Goal: Information Seeking & Learning: Get advice/opinions

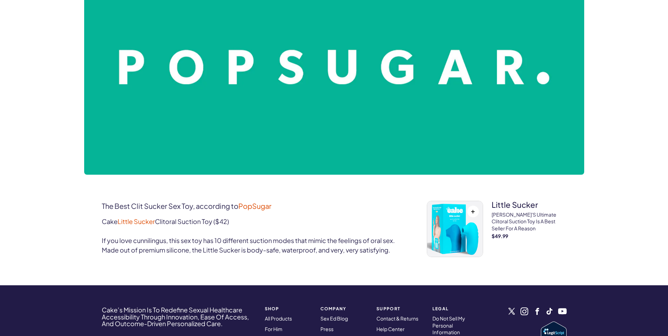
scroll to position [176, 0]
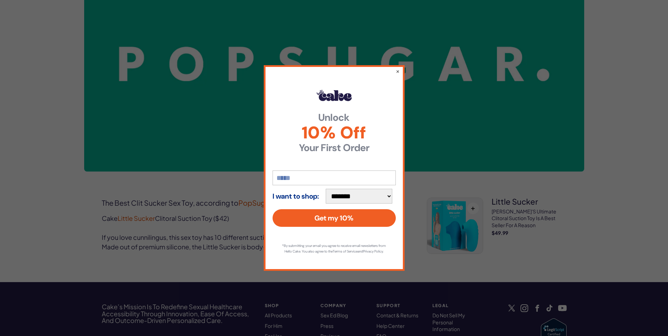
click at [391, 193] on select "**********" at bounding box center [359, 196] width 67 height 15
select select "*******"
click at [329, 189] on select "**********" at bounding box center [359, 196] width 67 height 15
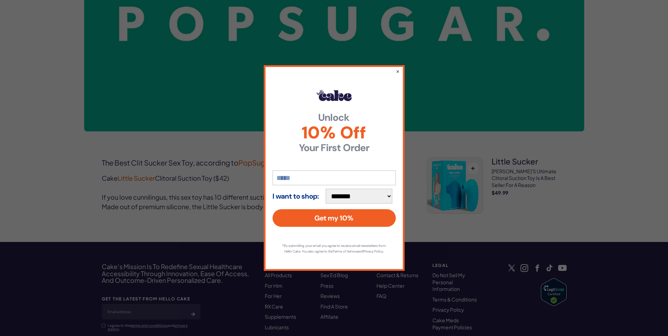
scroll to position [211, 0]
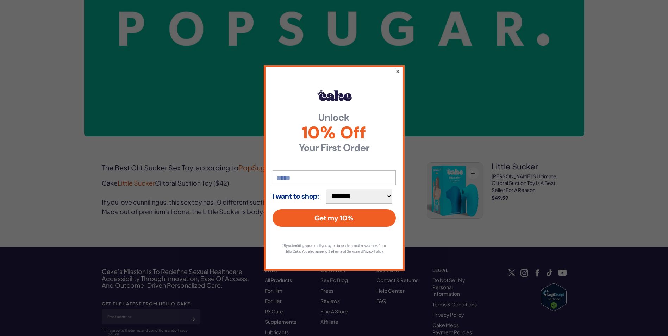
click at [398, 68] on button "×" at bounding box center [397, 71] width 5 height 8
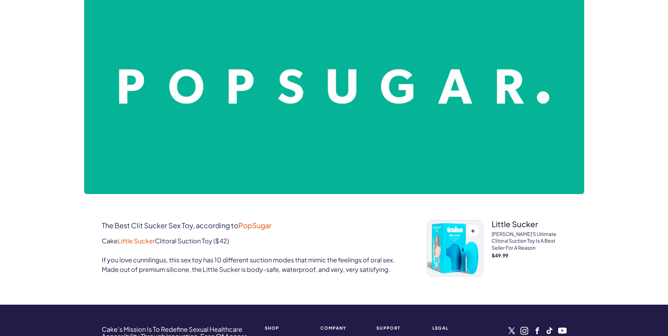
scroll to position [203, 0]
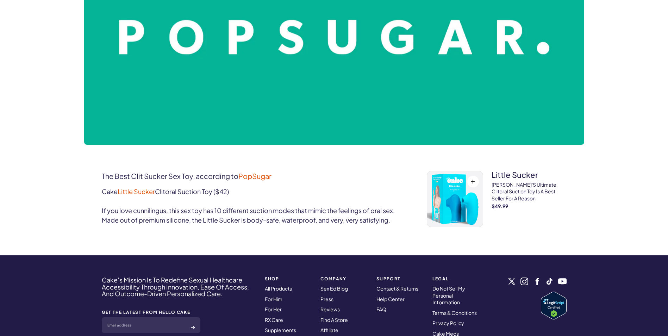
click at [455, 193] on img at bounding box center [455, 199] width 56 height 56
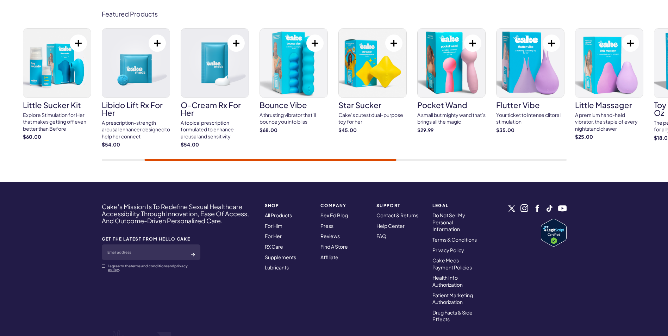
scroll to position [2448, 0]
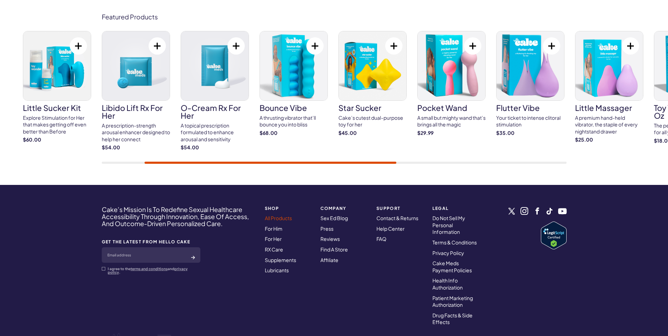
click at [282, 218] on link "All Products" at bounding box center [278, 218] width 27 height 6
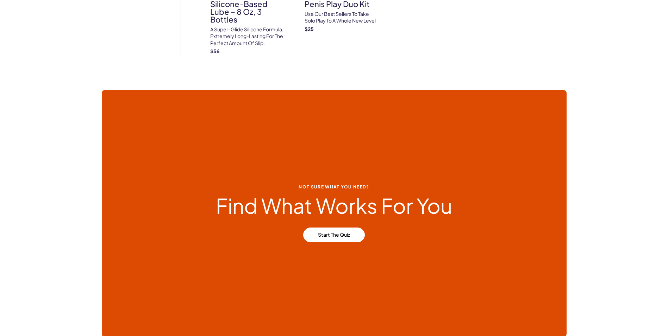
scroll to position [2995, 0]
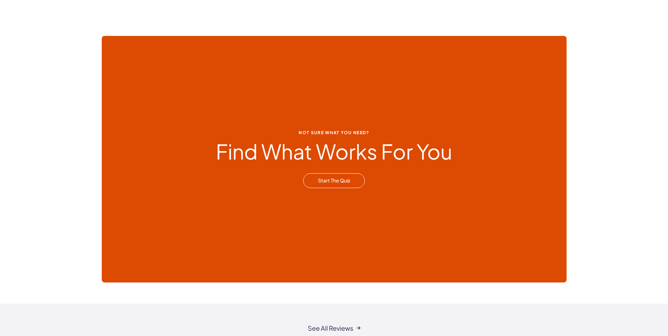
click at [336, 178] on link "Start the Quiz" at bounding box center [334, 180] width 62 height 15
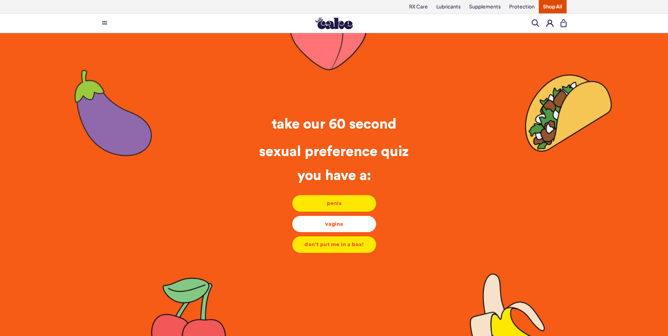
click at [338, 223] on div "vagina" at bounding box center [334, 224] width 73 height 8
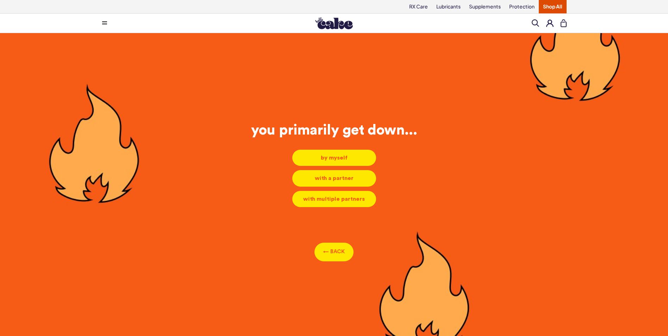
scroll to position [3, 0]
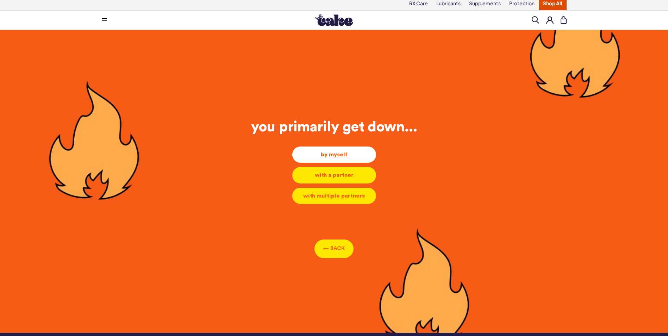
click at [337, 153] on div "by myself" at bounding box center [334, 155] width 73 height 8
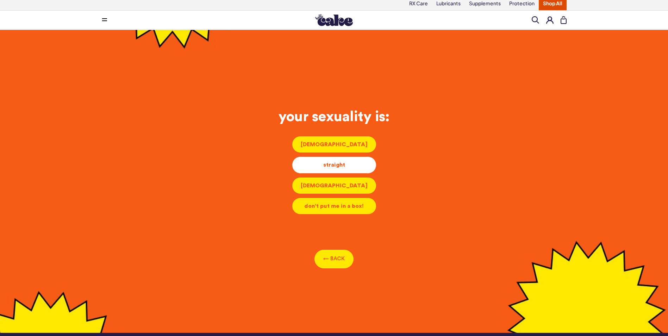
click at [335, 162] on div "straight" at bounding box center [334, 165] width 73 height 8
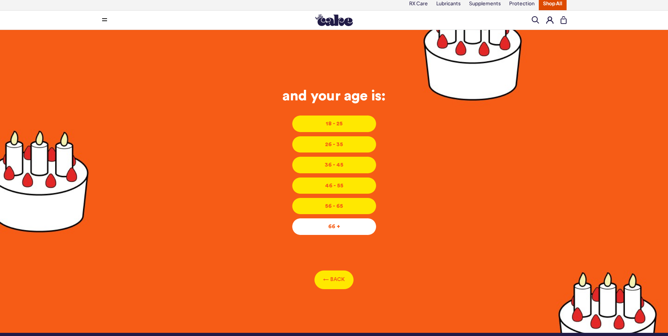
click at [337, 226] on div "66 +" at bounding box center [334, 227] width 73 height 8
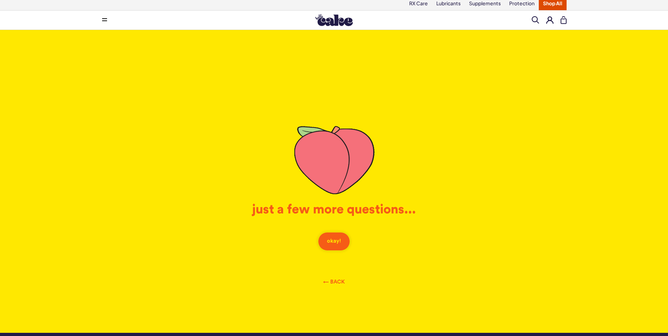
click at [331, 241] on button "okay!" at bounding box center [334, 241] width 32 height 19
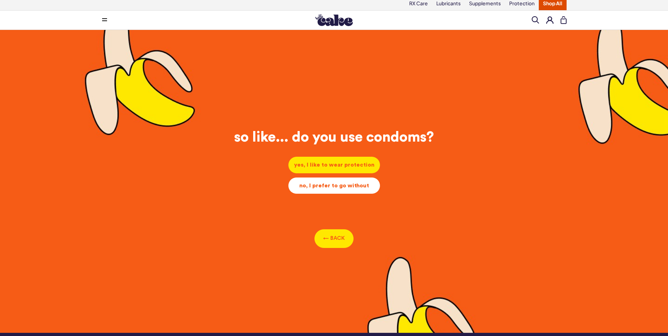
click at [362, 185] on div "no, I prefer to go without" at bounding box center [334, 186] width 80 height 8
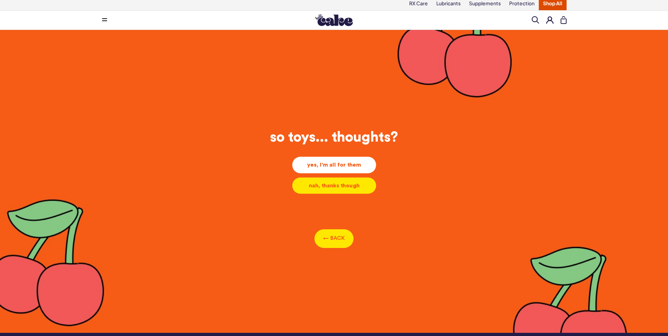
click at [345, 161] on div "yes, I'm all for them" at bounding box center [334, 165] width 73 height 8
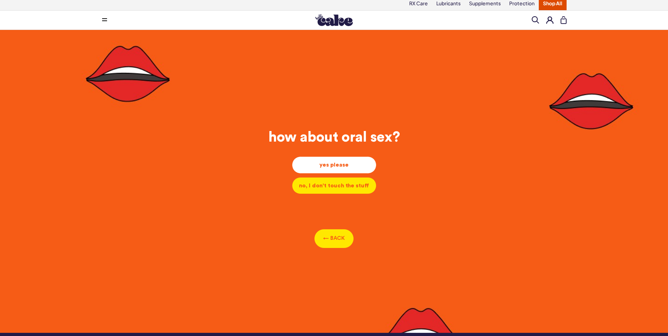
click at [339, 163] on div "yes please" at bounding box center [334, 165] width 73 height 8
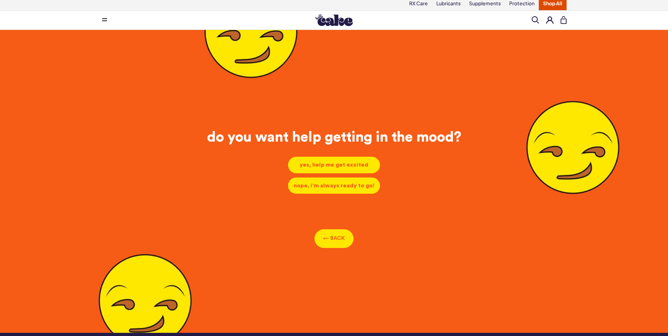
click at [420, 177] on div "yes, help me get excited yes, help me get excited yes, help me get excited nope…" at bounding box center [334, 170] width 354 height 48
click at [359, 162] on div "yes, help me get excited" at bounding box center [334, 165] width 81 height 8
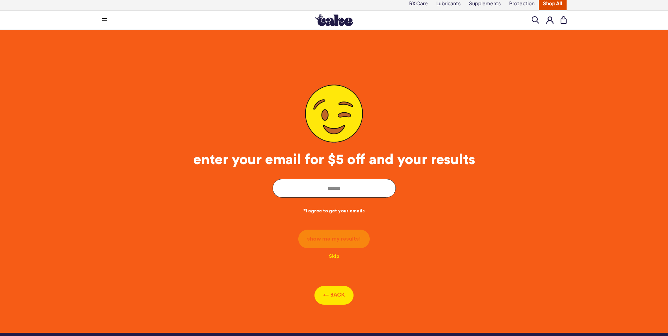
click at [0, 110] on html "RX Care Lubricants Supplements Protection Shop All Menu Him Her Everything" at bounding box center [334, 276] width 668 height 558
